Goal: Information Seeking & Learning: Learn about a topic

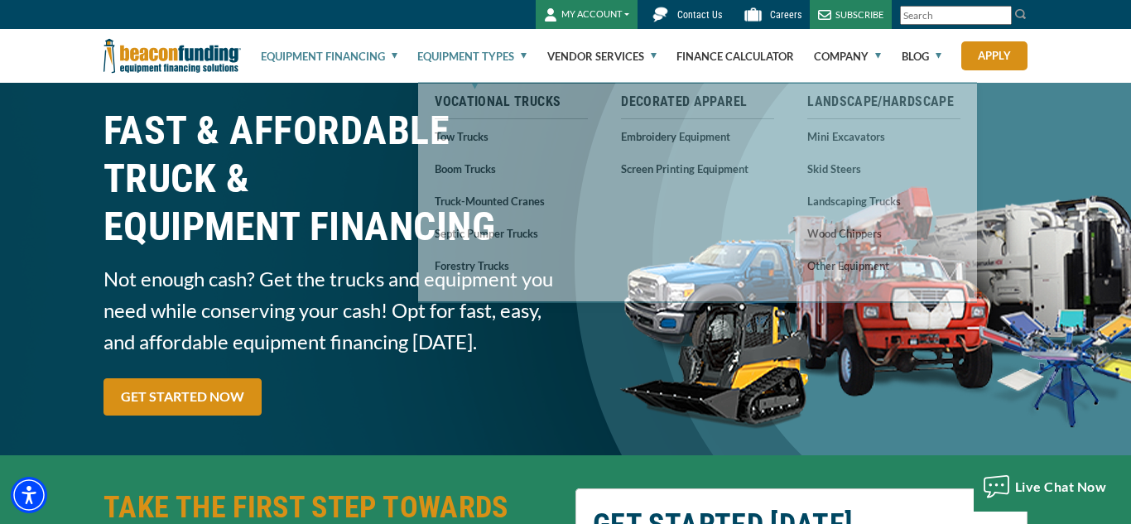
click at [522, 57] on link "Equipment Types" at bounding box center [471, 56] width 109 height 53
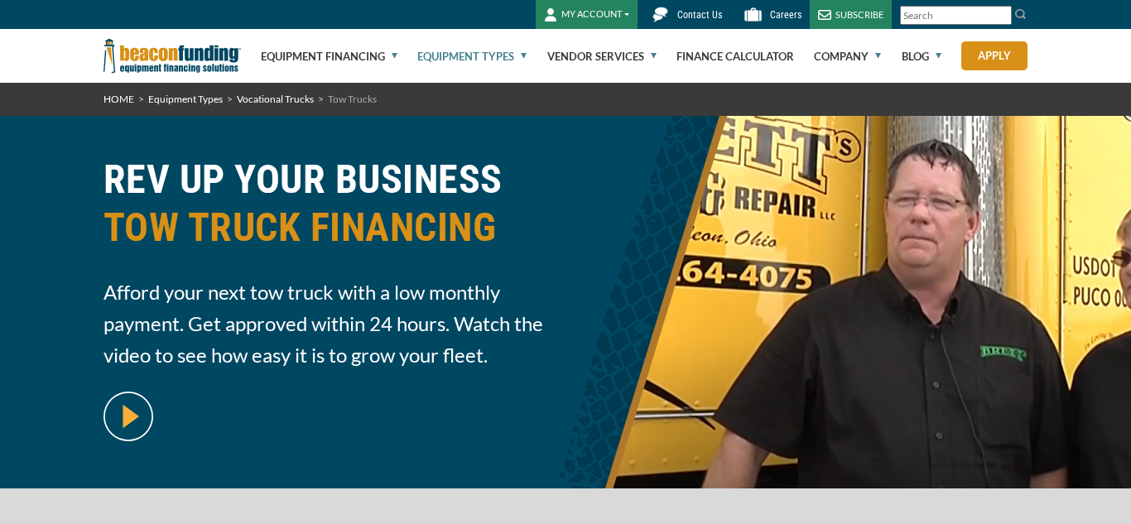
click at [514, 57] on link "Equipment Types" at bounding box center [471, 56] width 109 height 53
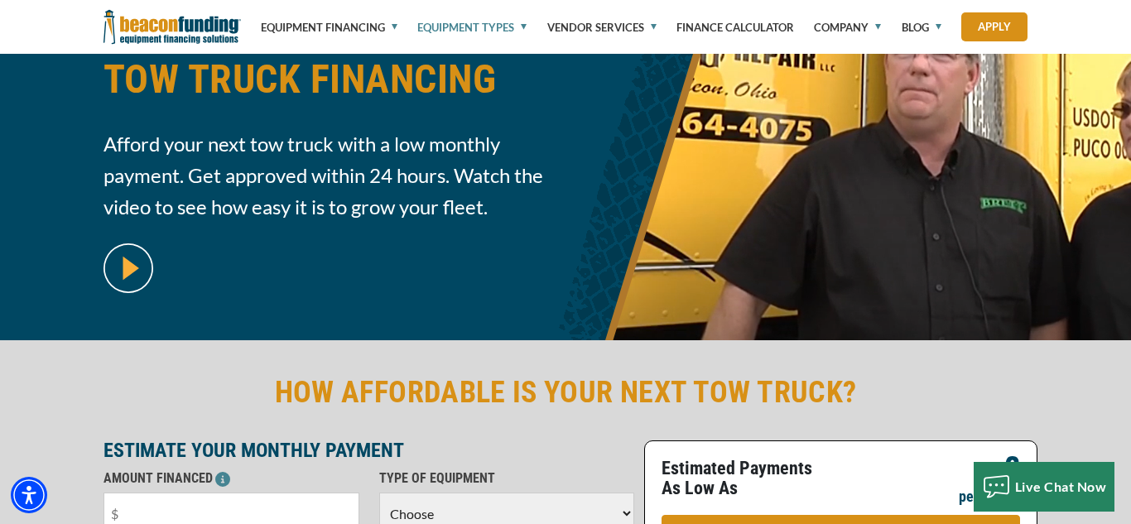
scroll to position [147, 0]
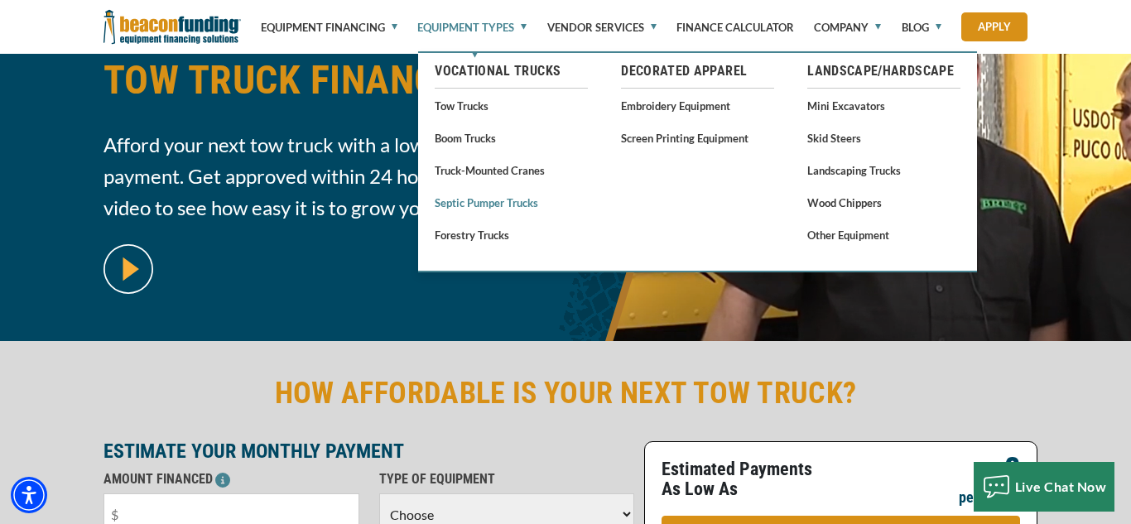
click at [501, 205] on link "Septic Pumper Trucks" at bounding box center [511, 202] width 153 height 21
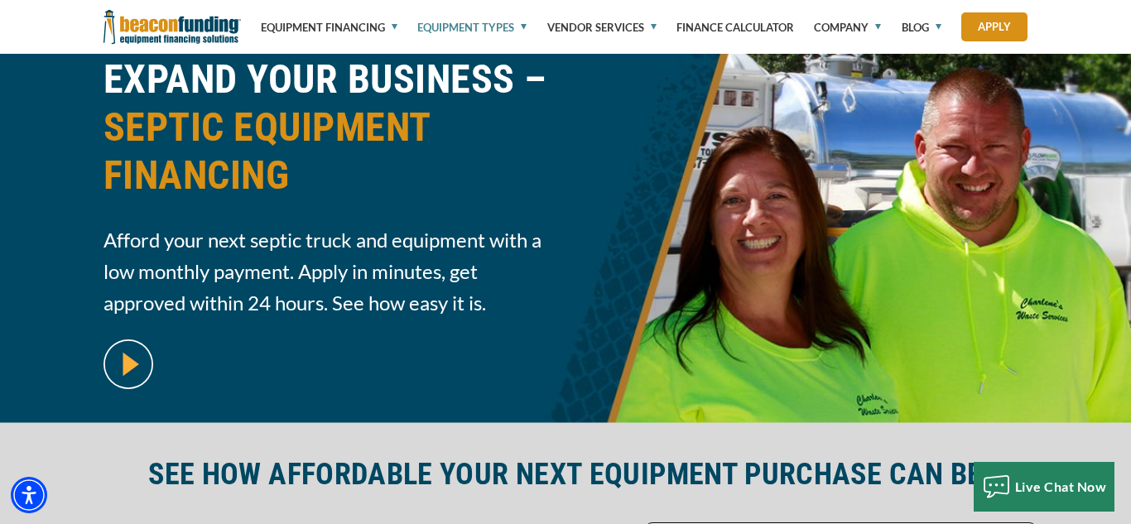
scroll to position [419, 0]
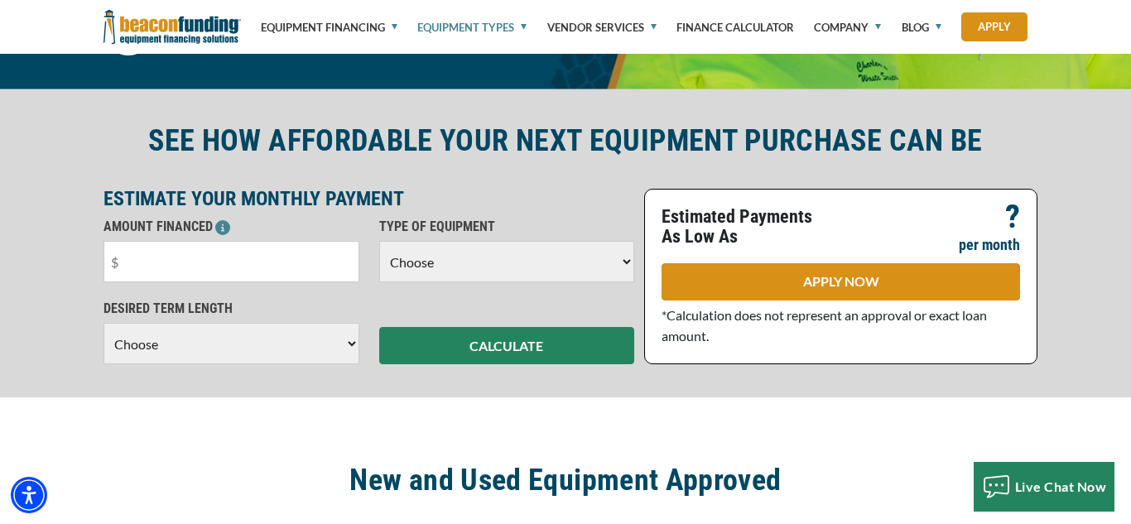
click at [614, 251] on select "Choose Backhoe Boom/Bucket Truck Chipper Commercial Mower Crane DTG/DTF Printin…" at bounding box center [507, 261] width 256 height 41
select select "14"
click at [379, 241] on select "Choose Backhoe Boom/Bucket Truck Chipper Commercial Mower Crane DTG/DTF Printin…" at bounding box center [507, 261] width 256 height 41
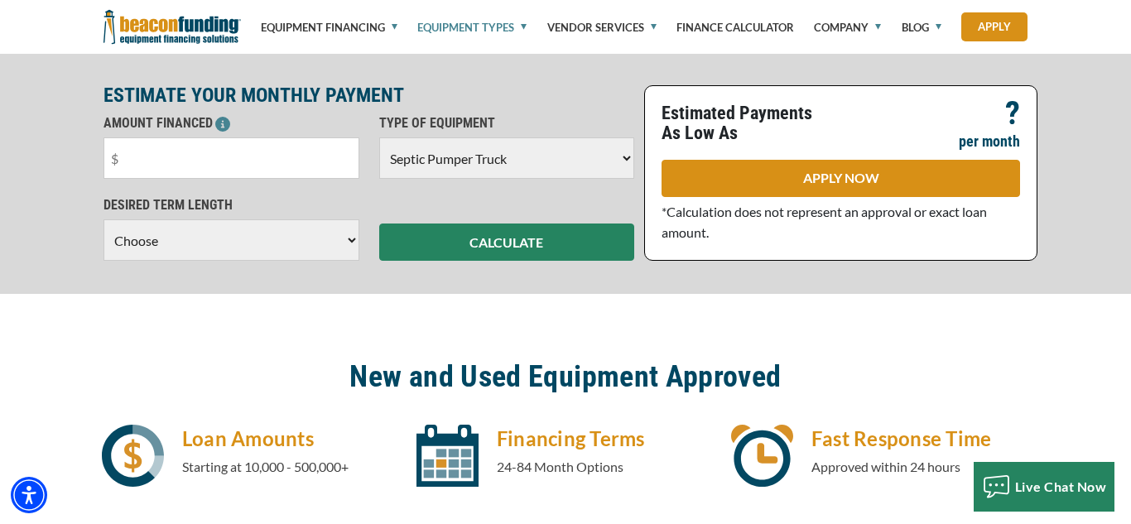
scroll to position [523, 0]
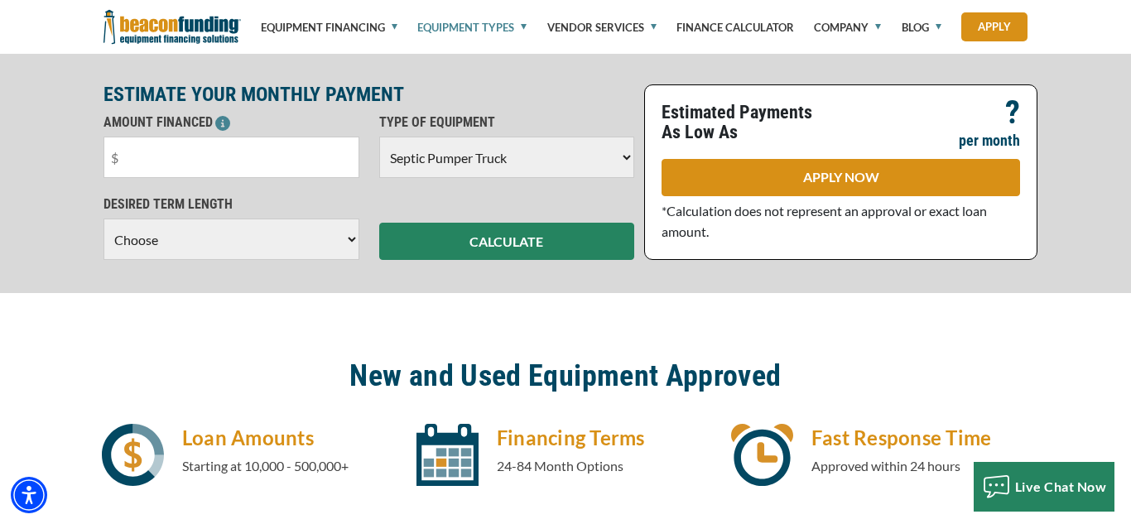
click at [354, 243] on select "Choose 36 Months 48 Months 60 Months" at bounding box center [232, 239] width 256 height 41
select select "60"
click at [104, 236] on select "Choose 36 Months 48 Months 60 Months" at bounding box center [232, 239] width 256 height 41
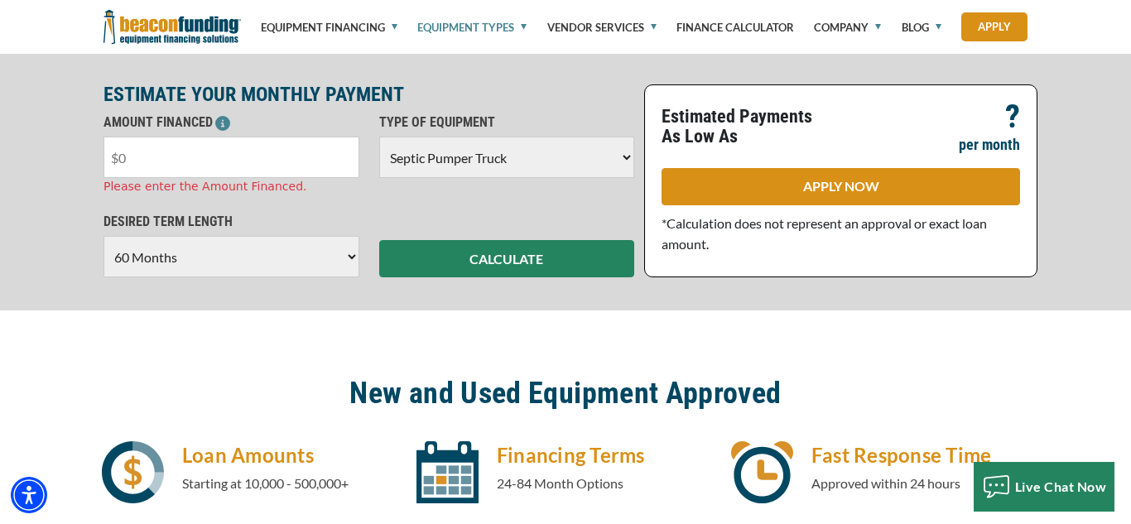
click at [292, 156] on input "text" at bounding box center [232, 157] width 256 height 41
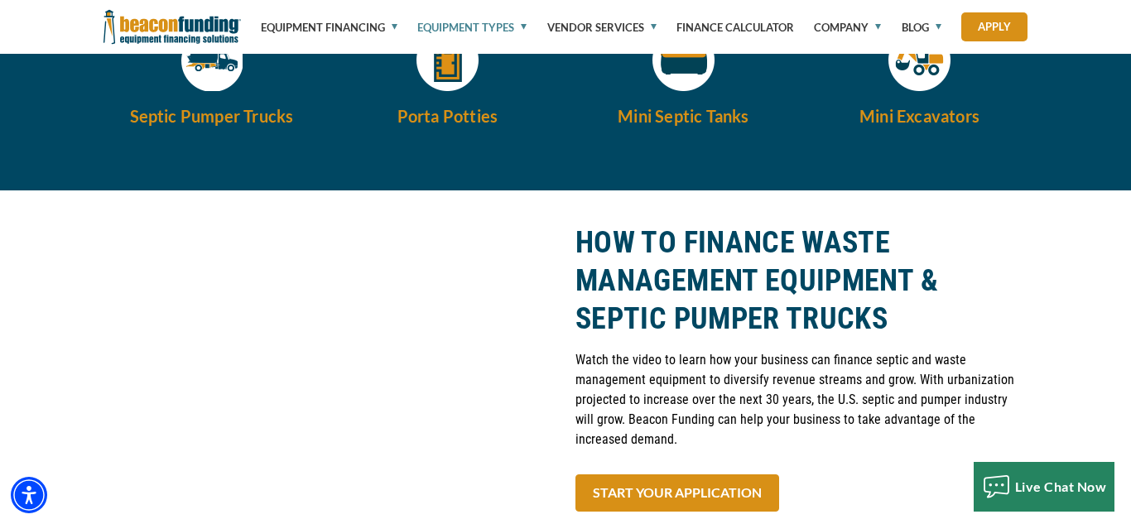
scroll to position [1888, 0]
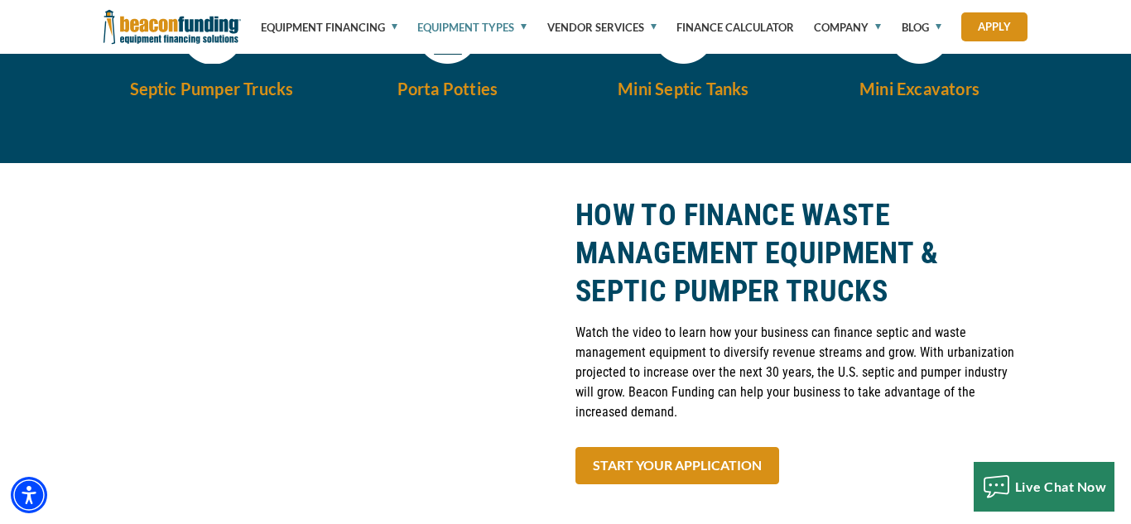
click at [268, 86] on h5 "Septic Pumper Trucks" at bounding box center [212, 88] width 216 height 25
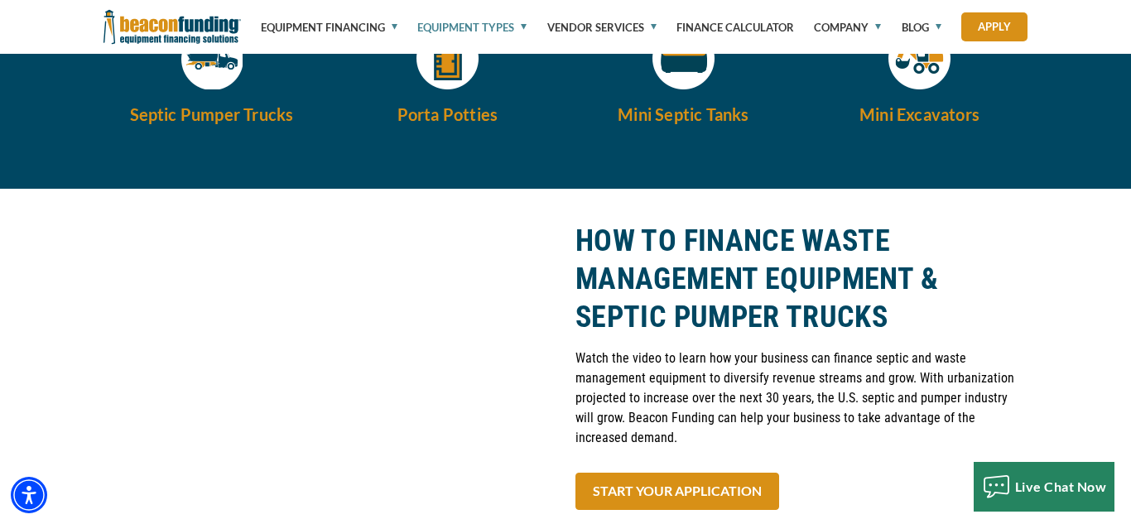
scroll to position [1830, 0]
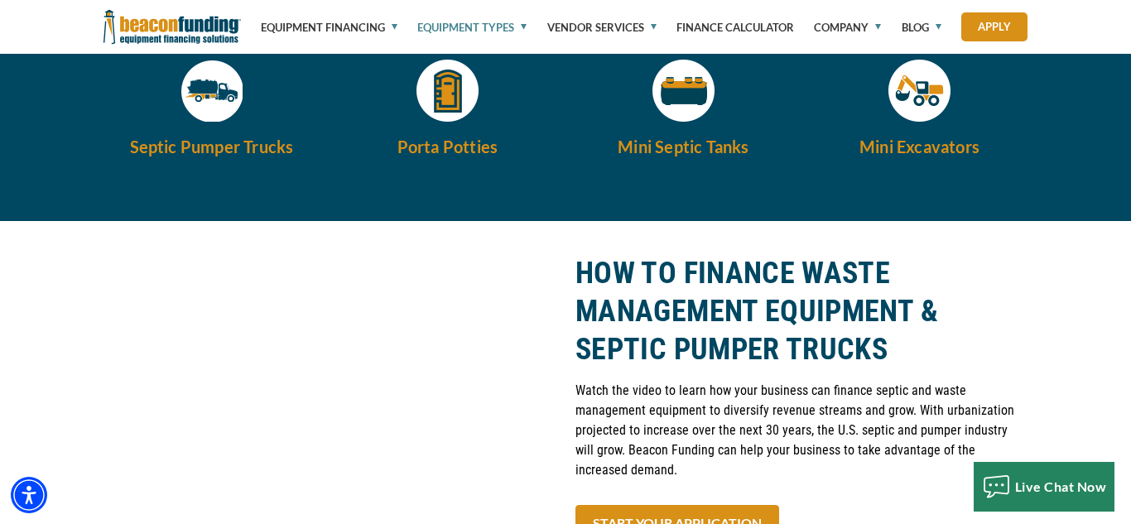
click at [207, 96] on img at bounding box center [212, 91] width 62 height 62
click at [210, 146] on h5 "Septic Pumper Trucks" at bounding box center [212, 146] width 216 height 25
drag, startPoint x: 291, startPoint y: 143, endPoint x: 138, endPoint y: 146, distance: 152.4
click at [139, 146] on h5 "Septic Pumper Trucks" at bounding box center [212, 146] width 216 height 25
click at [136, 146] on h5 "Septic Pumper Trucks" at bounding box center [212, 146] width 216 height 25
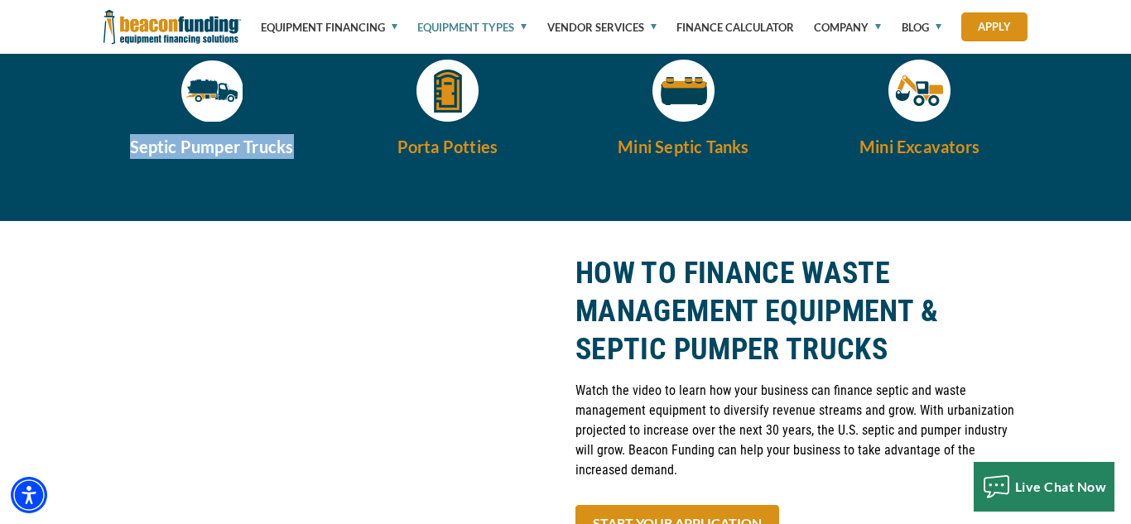
drag, startPoint x: 124, startPoint y: 146, endPoint x: 313, endPoint y: 147, distance: 188.8
click at [313, 147] on h5 "Septic Pumper Trucks" at bounding box center [212, 146] width 216 height 25
copy h5 "Septic Pumper Trucks"
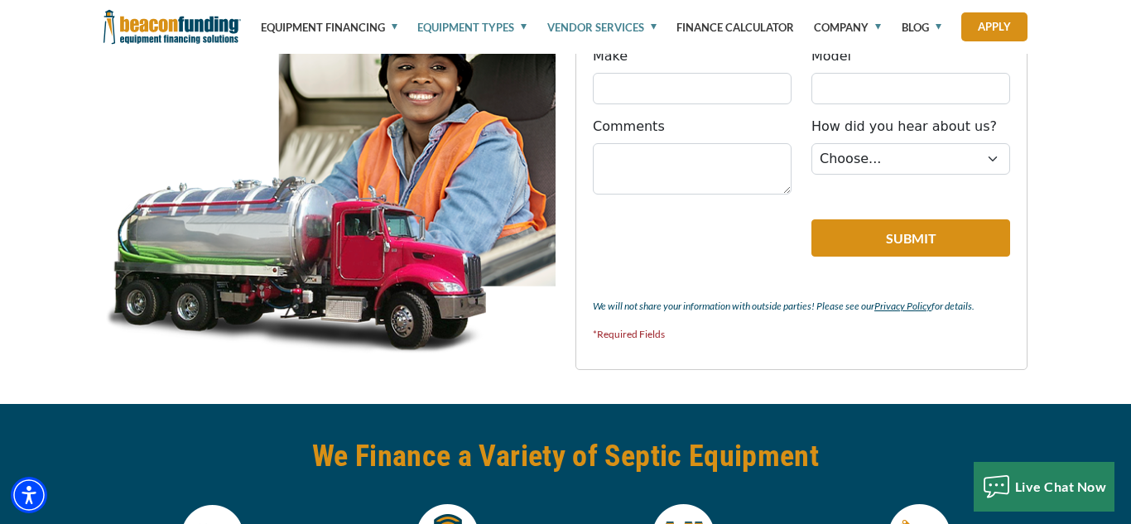
scroll to position [1332, 0]
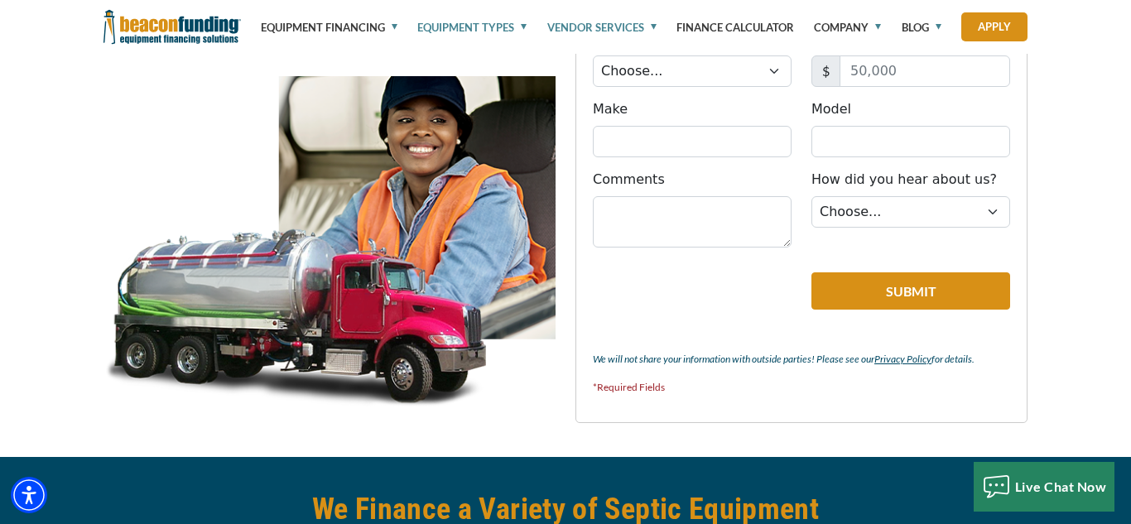
click at [635, 29] on link "Vendor Services" at bounding box center [601, 27] width 109 height 55
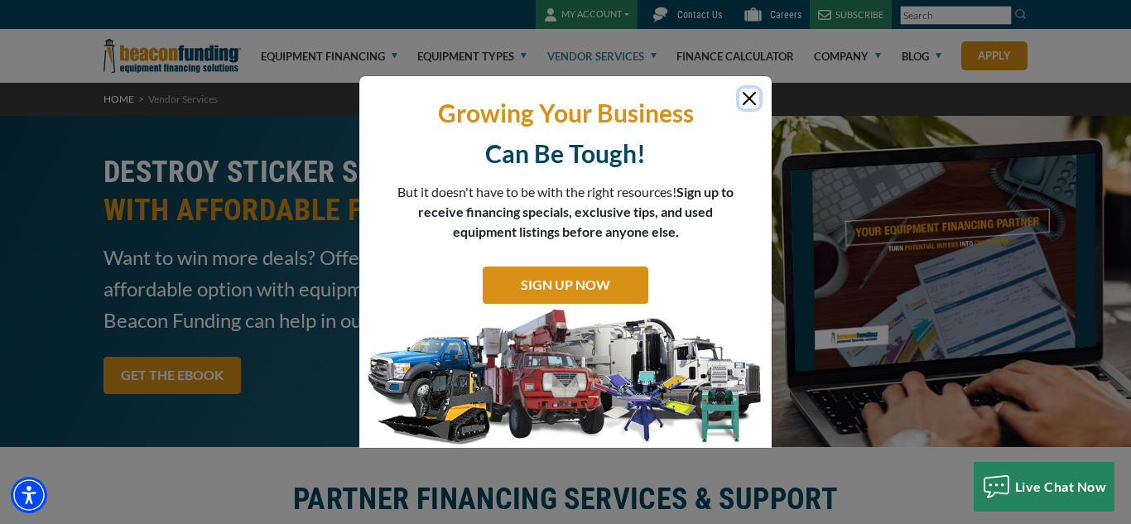
click at [741, 97] on button "Close" at bounding box center [750, 99] width 20 height 20
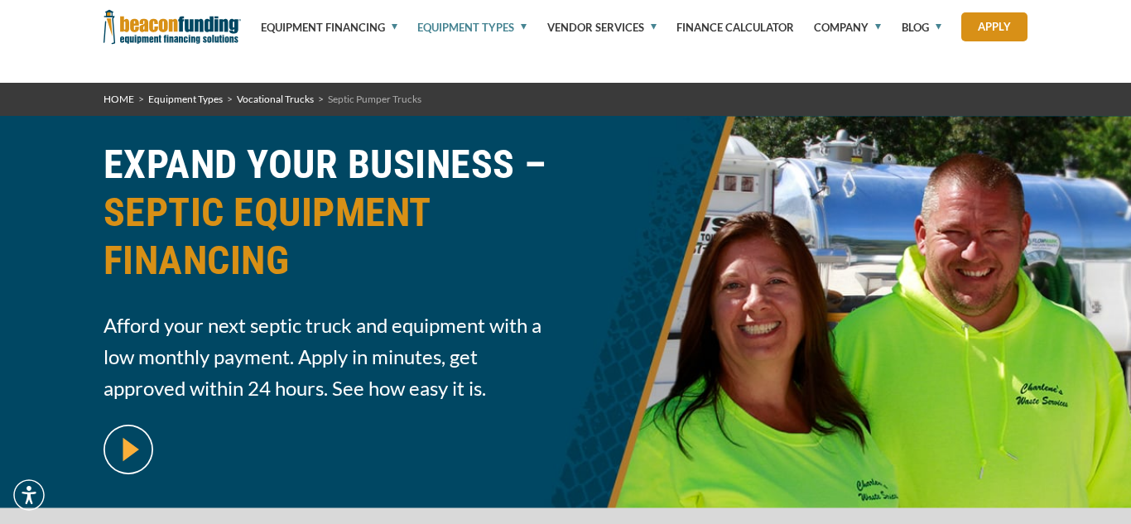
select select "60"
